Goal: Task Accomplishment & Management: Manage account settings

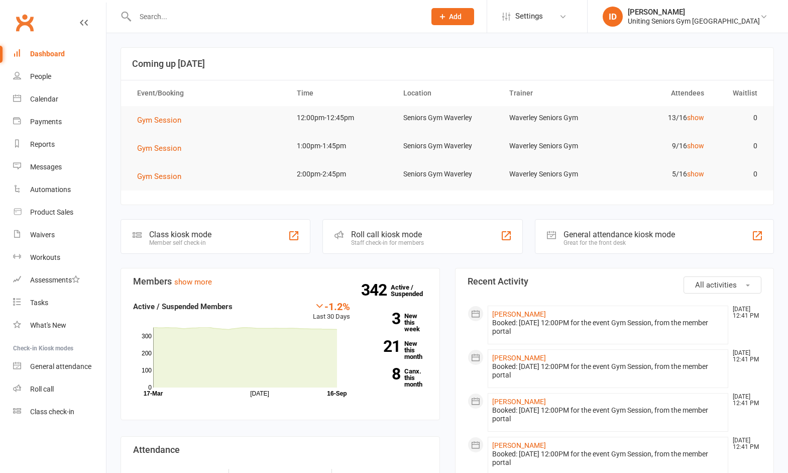
click at [180, 16] on input "text" at bounding box center [275, 17] width 286 height 14
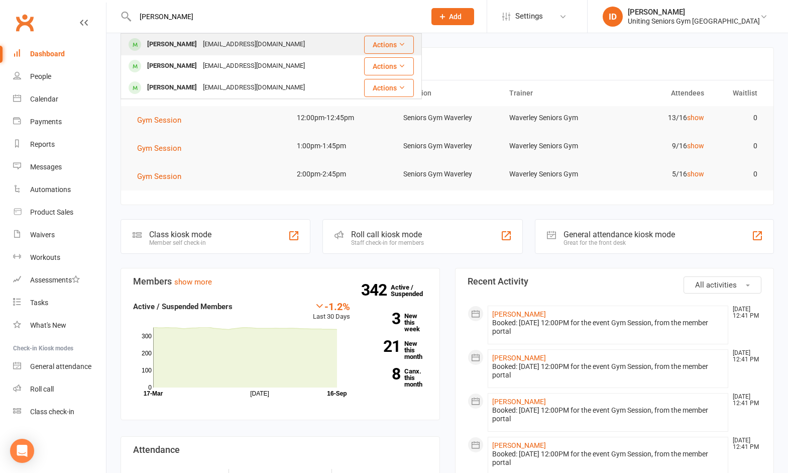
type input "[PERSON_NAME]"
click at [212, 45] on div "[EMAIL_ADDRESS][DOMAIN_NAME]" at bounding box center [254, 44] width 108 height 15
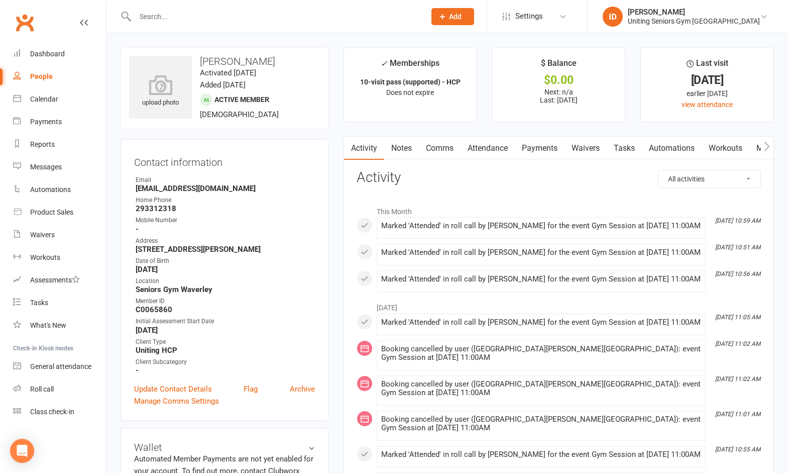
click at [195, 327] on strong "[DATE]" at bounding box center [225, 329] width 179 height 9
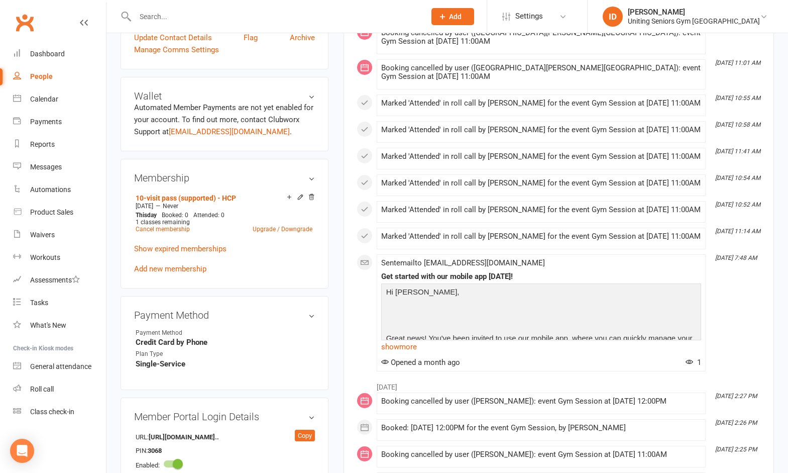
scroll to position [352, 0]
click at [184, 227] on link "Cancel membership" at bounding box center [163, 228] width 54 height 7
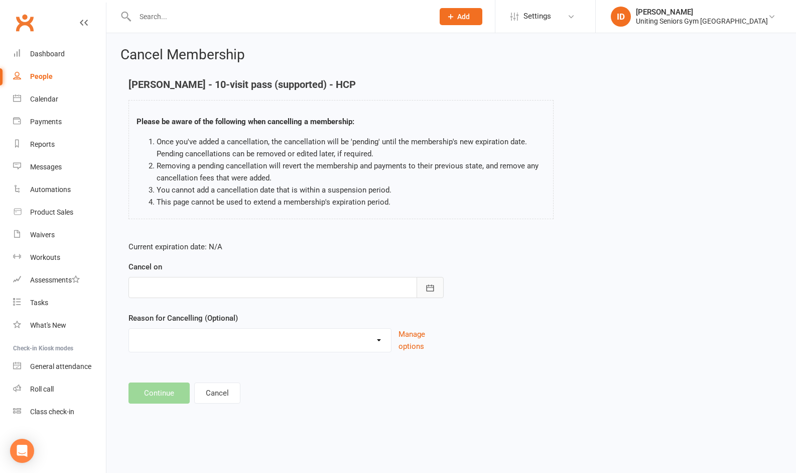
click at [428, 289] on icon "button" at bounding box center [430, 288] width 10 height 10
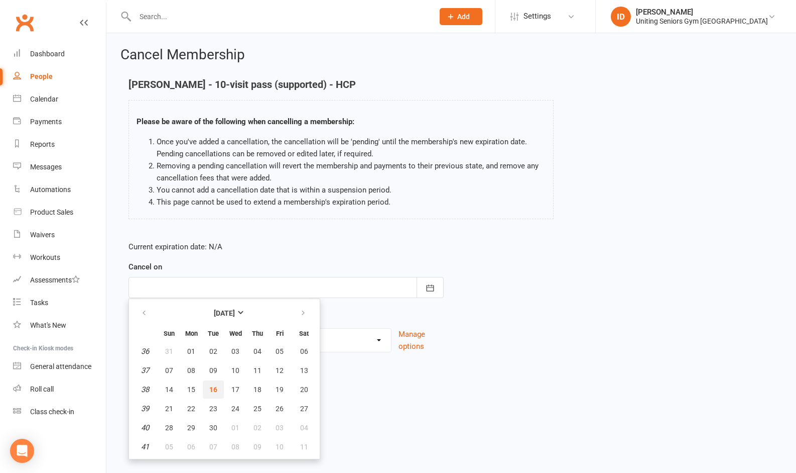
click at [210, 385] on span "16" at bounding box center [213, 389] width 8 height 8
type input "[DATE]"
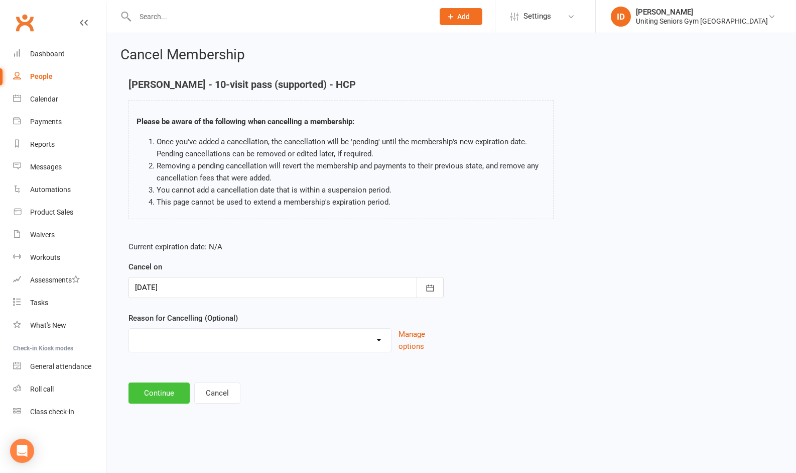
click at [151, 391] on button "Continue" at bounding box center [159, 392] width 61 height 21
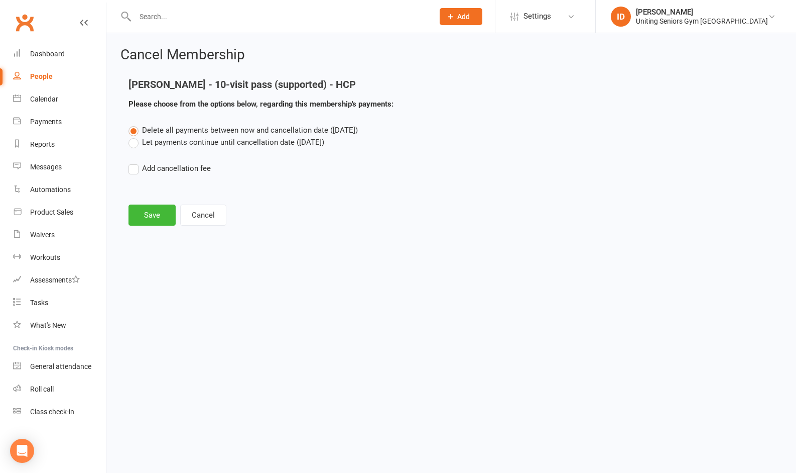
click at [141, 203] on main "[PERSON_NAME] - 10-visit pass (supported) - HCP Please choose from the options …" at bounding box center [452, 152] width 662 height 147
click at [143, 212] on button "Save" at bounding box center [152, 214] width 47 height 21
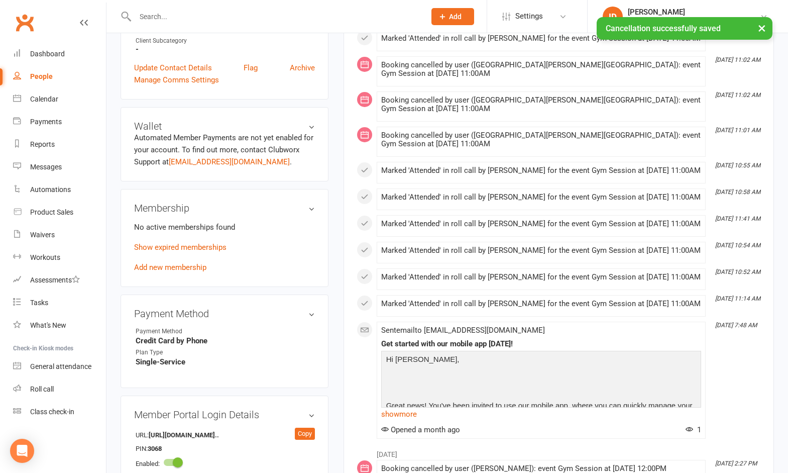
scroll to position [402, 0]
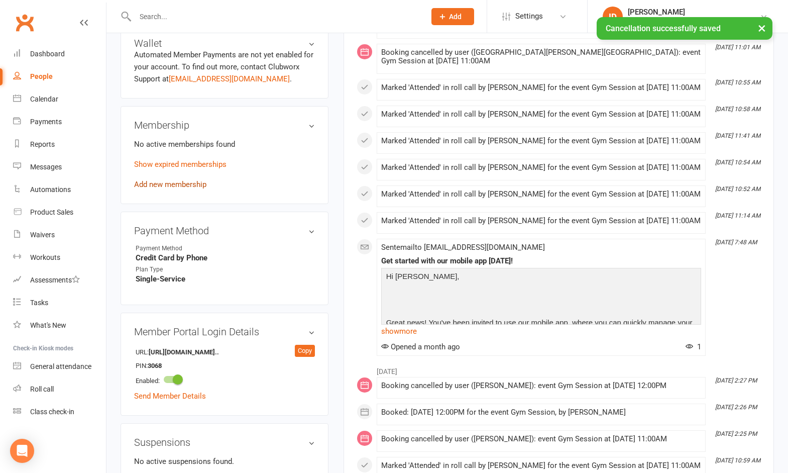
click at [154, 180] on link "Add new membership" at bounding box center [170, 184] width 72 height 9
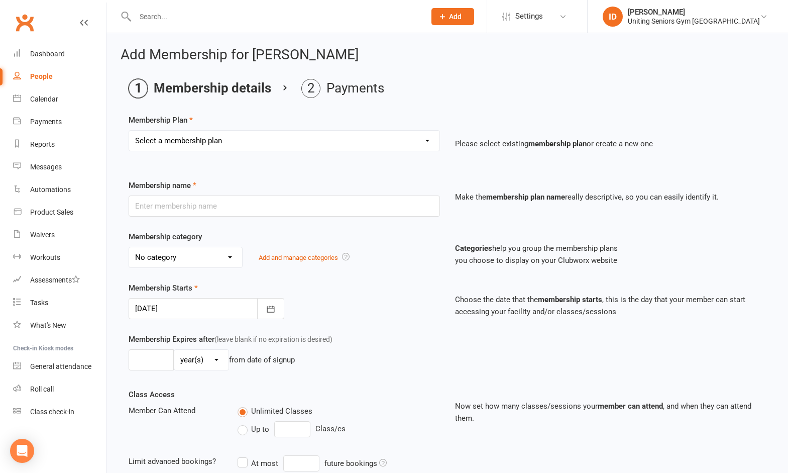
click at [251, 141] on select "Select a membership plan Create new Membership Plan Initial Assessment + Set Up…" at bounding box center [284, 141] width 310 height 20
select select "20"
click at [129, 131] on select "Select a membership plan Create new Membership Plan Initial Assessment + Set Up…" at bounding box center [284, 141] width 310 height 20
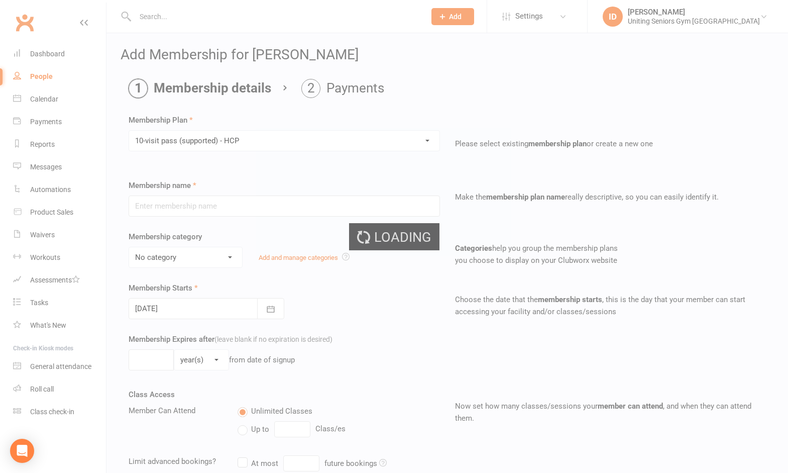
type input "10-visit pass (supported) - HCP"
select select "0"
type input "0"
select select "2"
type input "1"
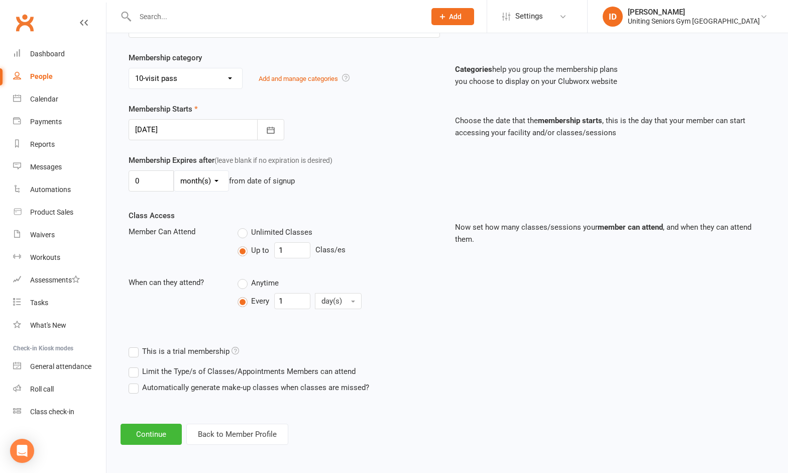
scroll to position [179, 0]
click at [166, 441] on button "Continue" at bounding box center [151, 433] width 61 height 21
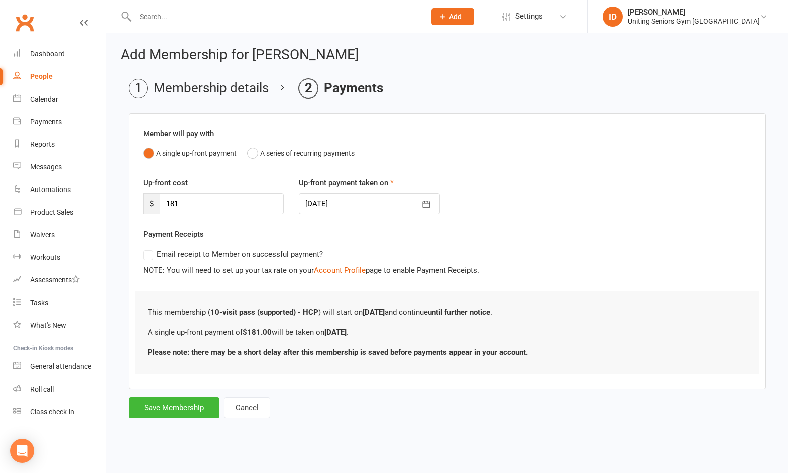
scroll to position [0, 0]
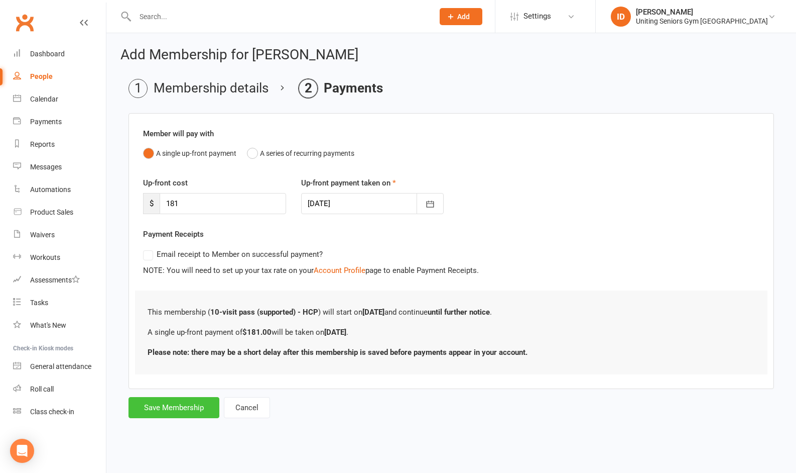
click at [167, 404] on button "Save Membership" at bounding box center [174, 407] width 91 height 21
